Goal: Task Accomplishment & Management: Complete application form

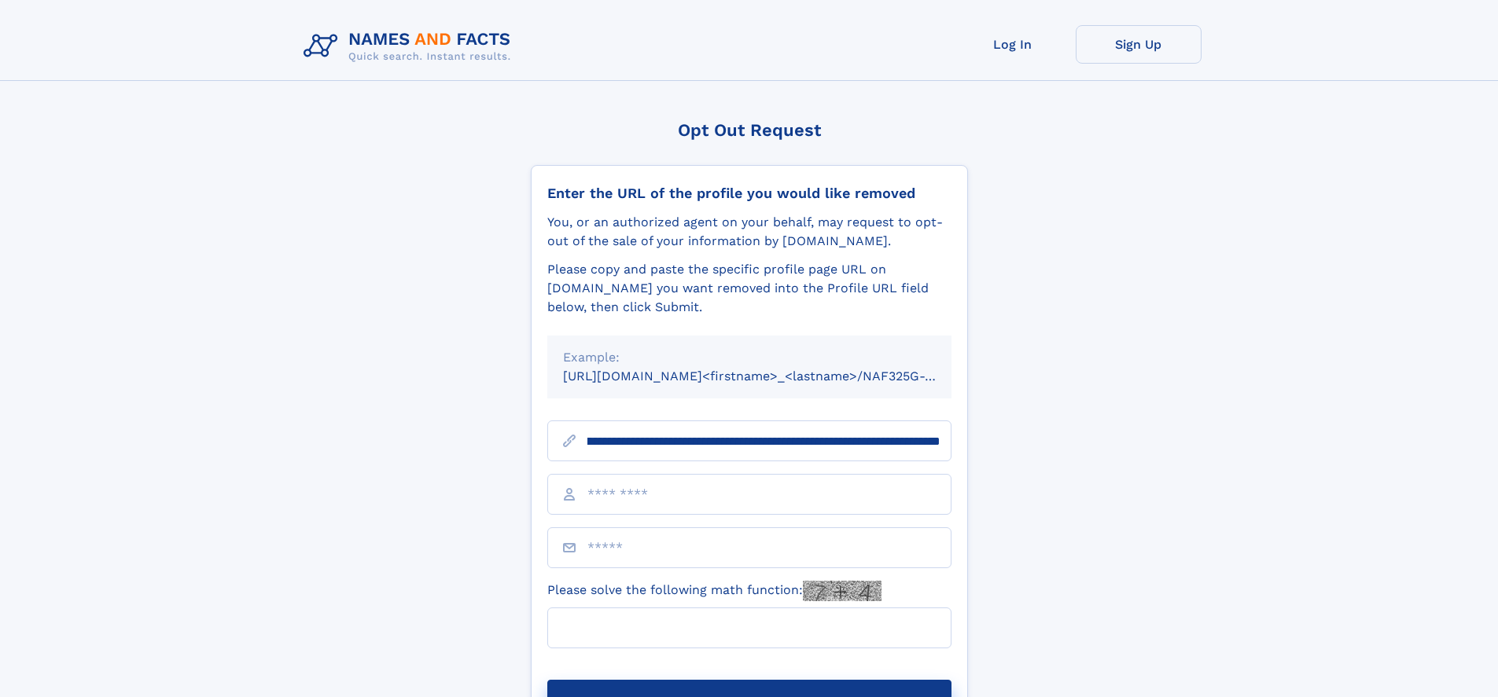
scroll to position [0, 185]
type input "**********"
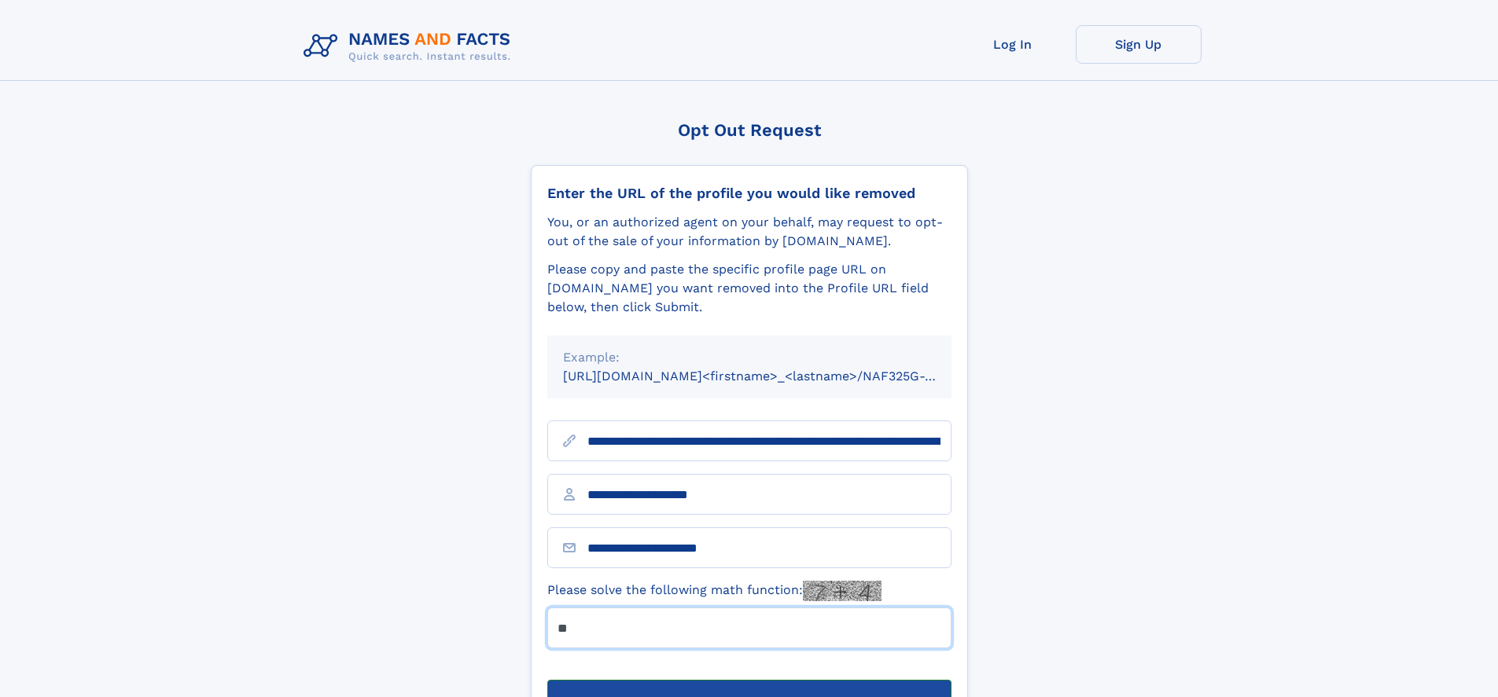
type input "**"
click at [748, 680] on button "Submit Opt Out Request" at bounding box center [749, 705] width 404 height 50
